Goal: Task Accomplishment & Management: Schedule a Webinar

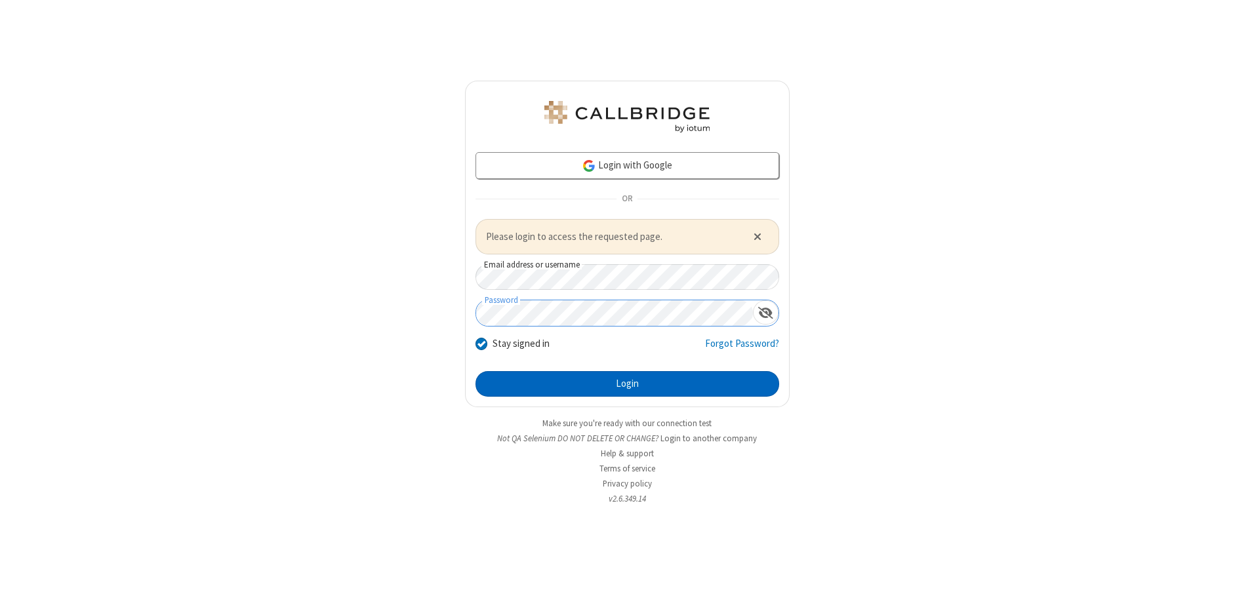
click at [627, 384] on button "Login" at bounding box center [627, 384] width 304 height 26
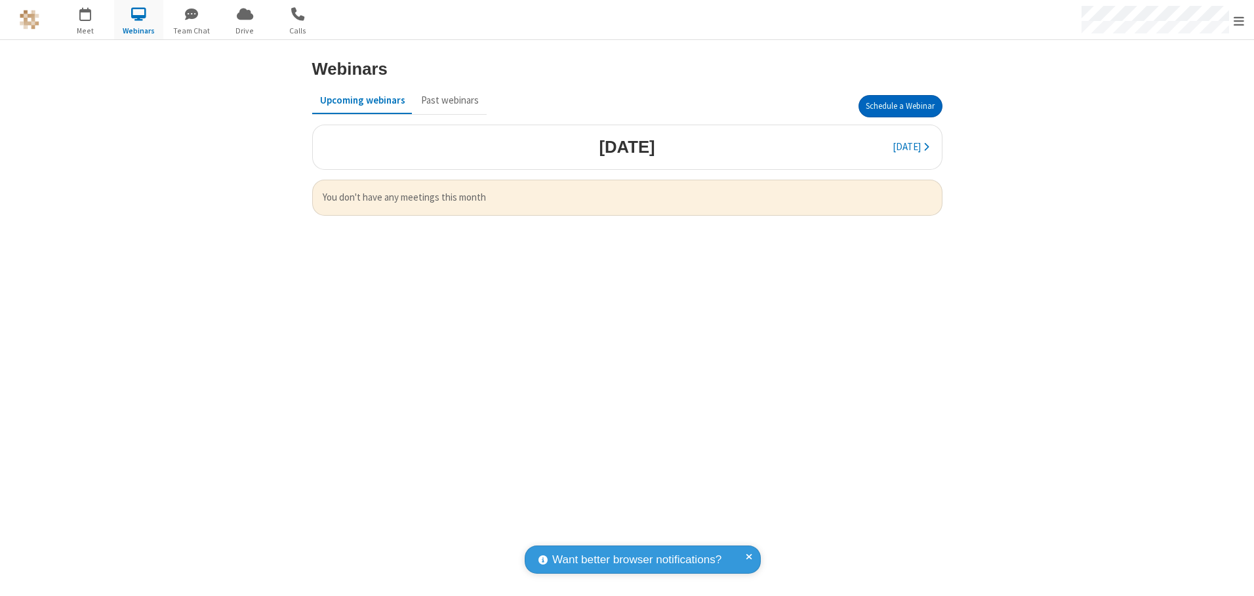
click at [900, 106] on button "Schedule a Webinar" at bounding box center [900, 106] width 84 height 22
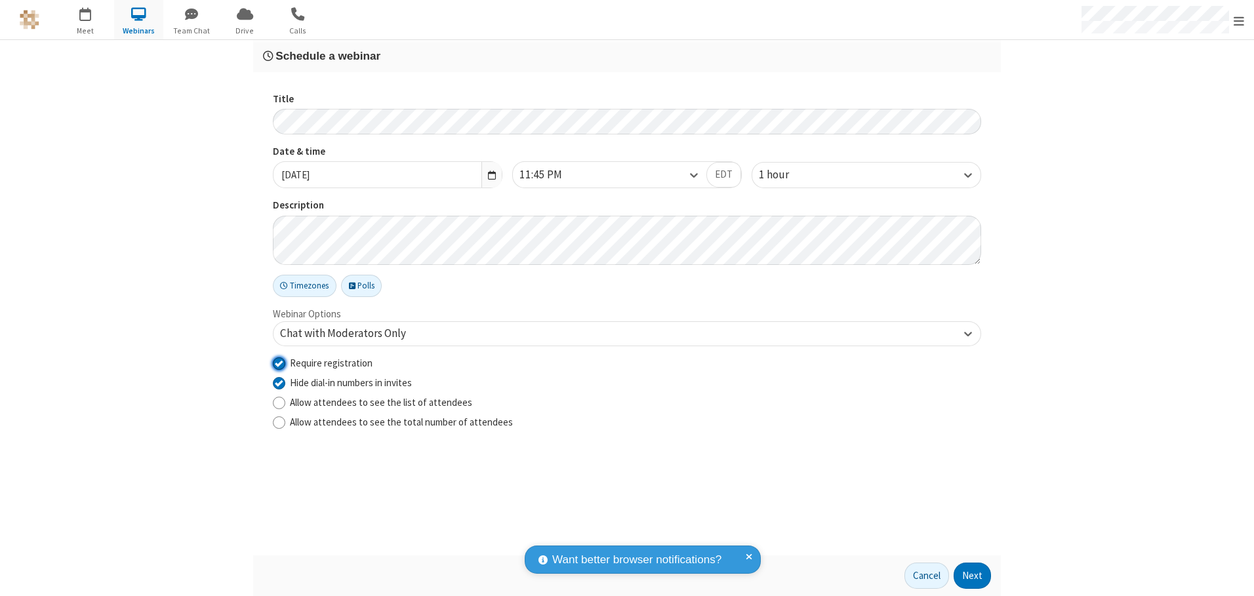
click at [279, 363] on input "Require registration" at bounding box center [279, 363] width 12 height 14
checkbox input "false"
click at [973, 576] on button "Next" at bounding box center [972, 576] width 37 height 26
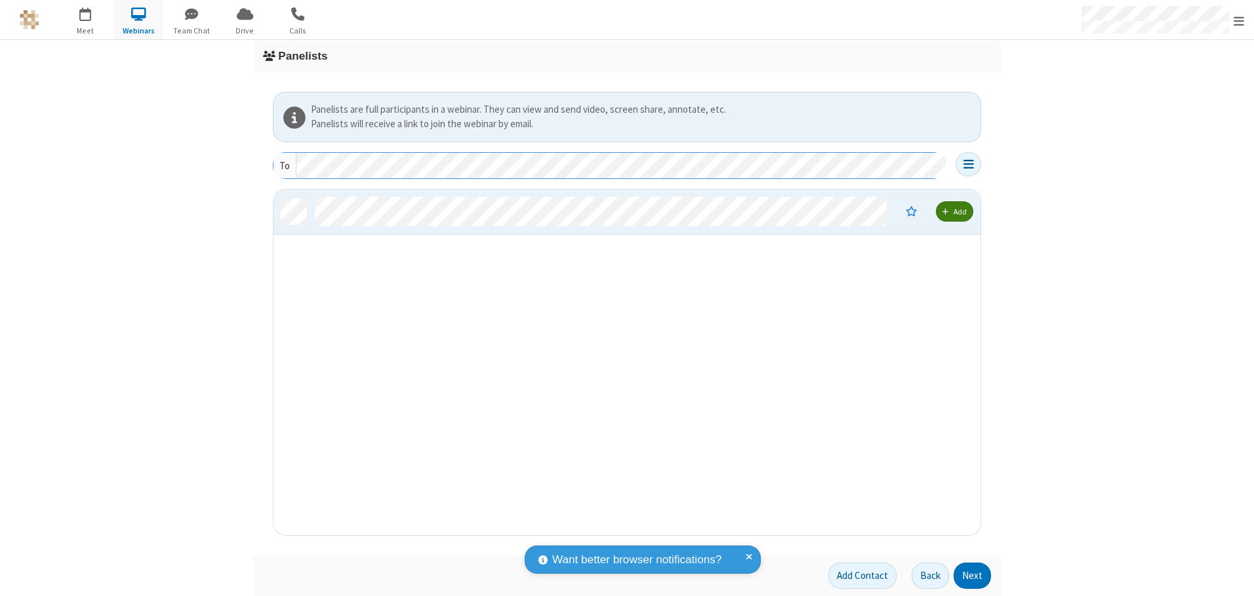
scroll to position [336, 697]
click at [973, 576] on button "Next" at bounding box center [972, 576] width 37 height 26
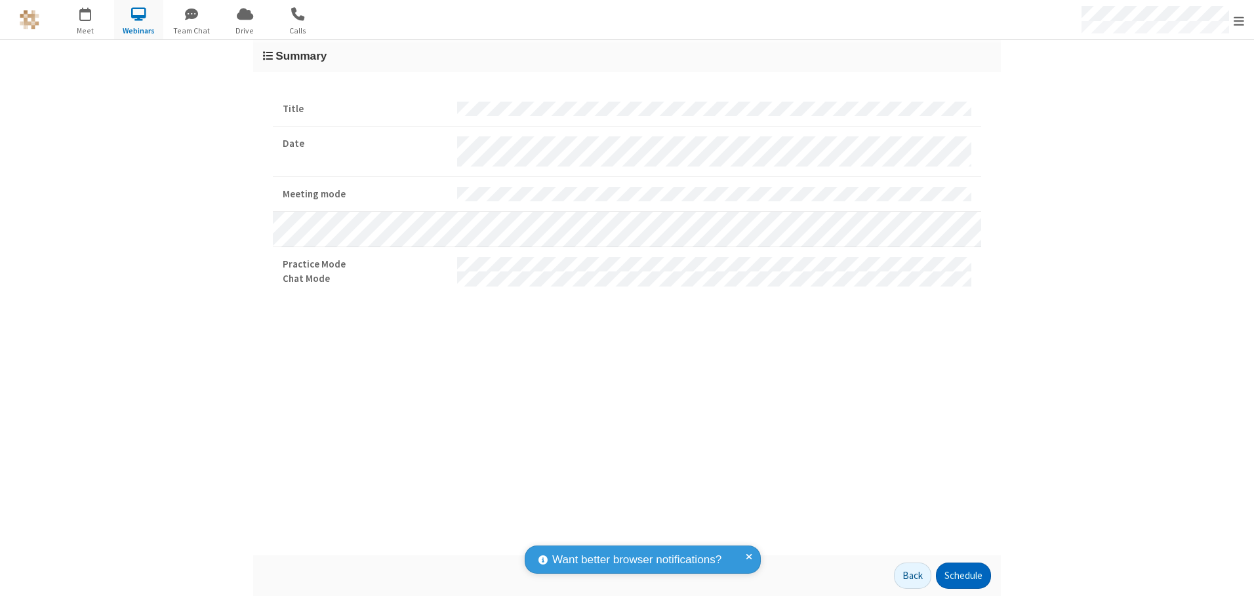
click at [963, 576] on button "Schedule" at bounding box center [963, 576] width 55 height 26
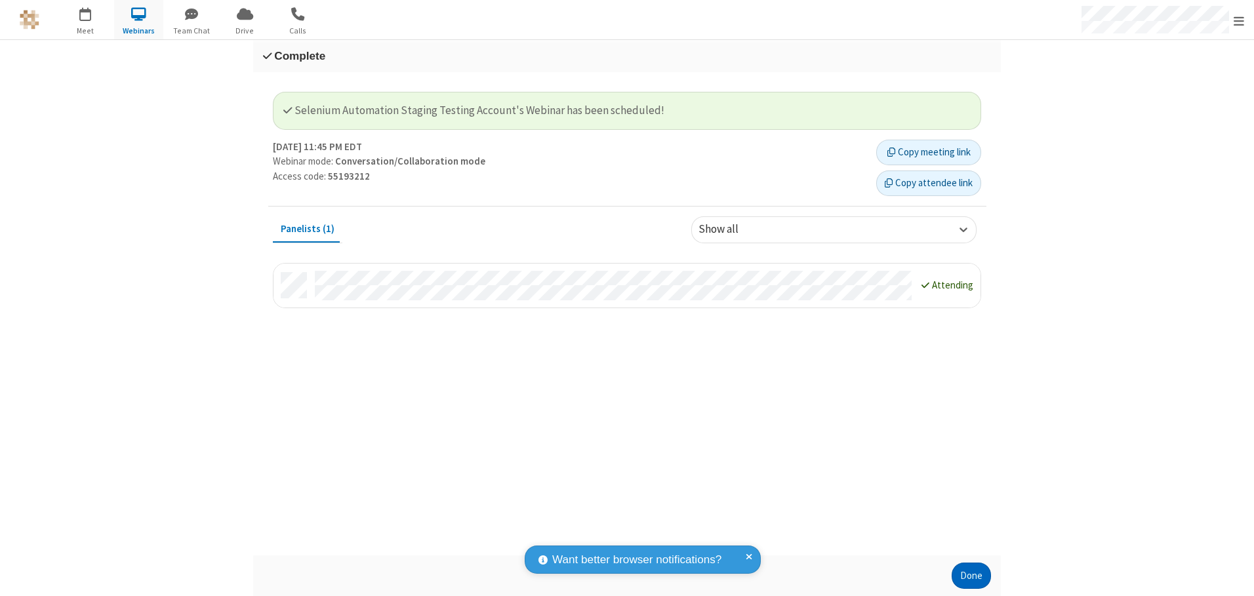
click at [971, 576] on button "Done" at bounding box center [971, 576] width 39 height 26
